Goal: Task Accomplishment & Management: Manage account settings

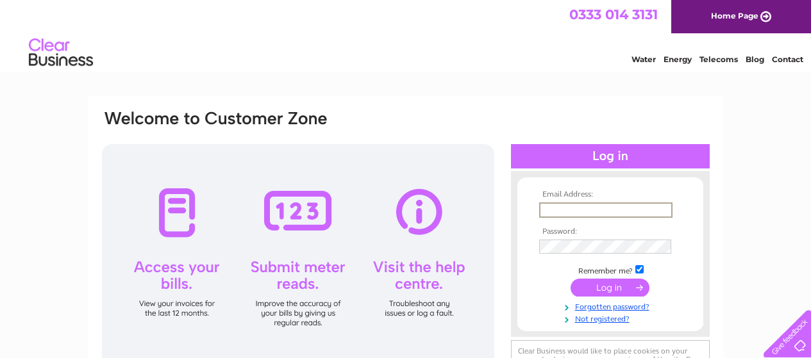
click at [588, 210] on input "text" at bounding box center [605, 210] width 133 height 15
drag, startPoint x: 662, startPoint y: 208, endPoint x: 536, endPoint y: 215, distance: 125.8
click at [536, 215] on td "watson2016john@gmail.com" at bounding box center [610, 210] width 149 height 22
type input "kyle-watson1@hotmail.co.uk"
click at [570, 279] on input "submit" at bounding box center [609, 288] width 79 height 18
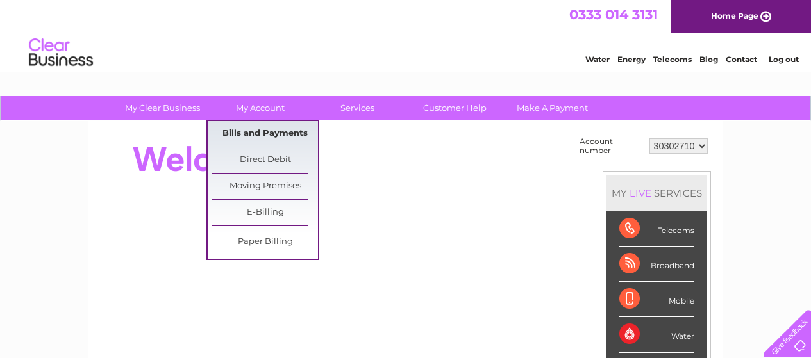
click at [251, 131] on link "Bills and Payments" at bounding box center [265, 134] width 106 height 26
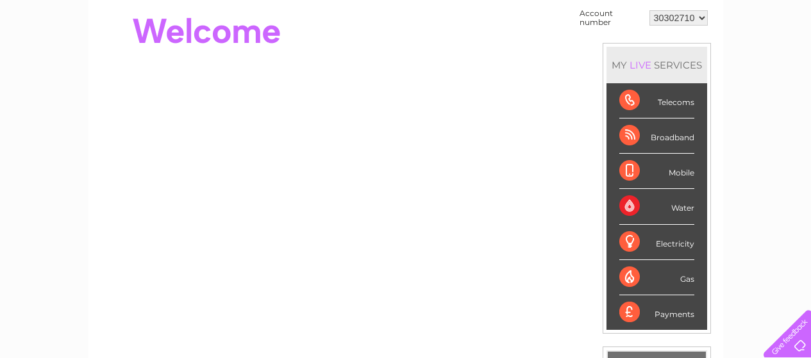
scroll to position [256, 0]
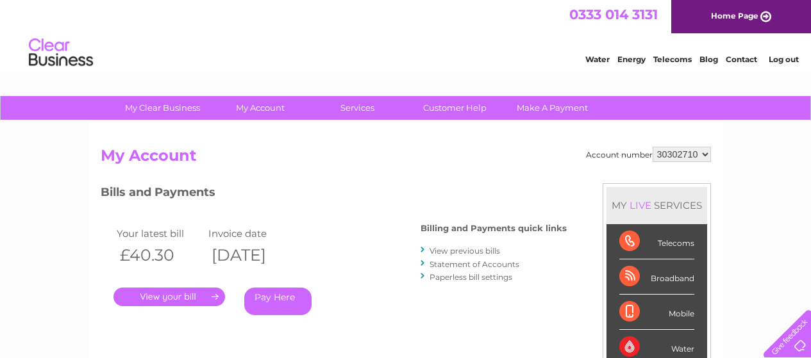
click at [467, 263] on link "Statement of Accounts" at bounding box center [474, 265] width 90 height 10
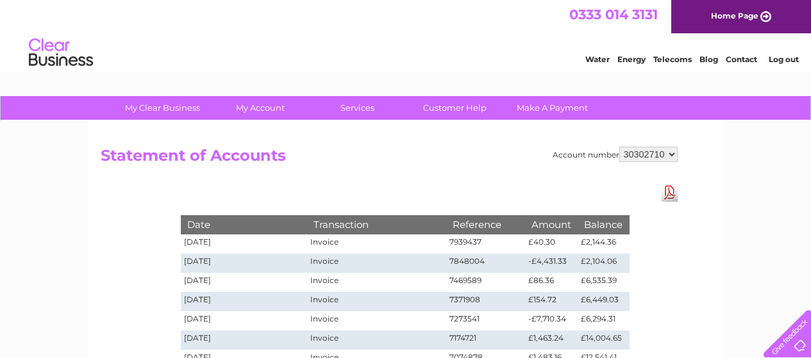
click at [781, 62] on link "Log out" at bounding box center [784, 59] width 30 height 10
